Goal: Transaction & Acquisition: Purchase product/service

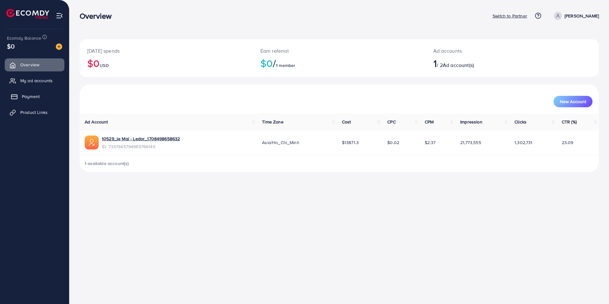
click at [29, 97] on span "Payment" at bounding box center [31, 96] width 18 height 6
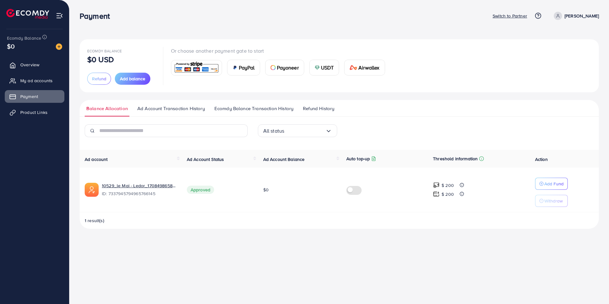
click at [207, 63] on img at bounding box center [196, 68] width 47 height 14
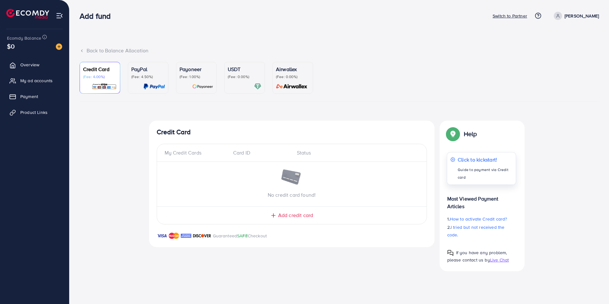
click at [483, 159] on p "Click to kickstart!" at bounding box center [484, 160] width 55 height 8
click at [145, 75] on p "(Fee: 4.50%)" at bounding box center [148, 76] width 34 height 5
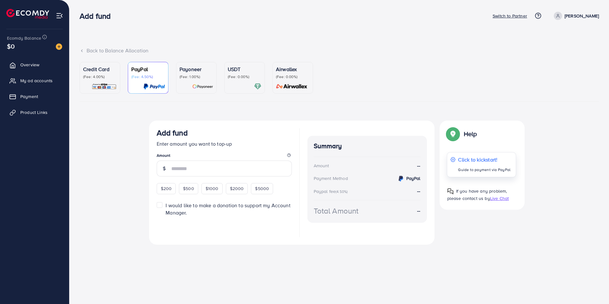
click at [478, 159] on p "Click to kickstart!" at bounding box center [484, 160] width 52 height 8
